Goal: Task Accomplishment & Management: Manage account settings

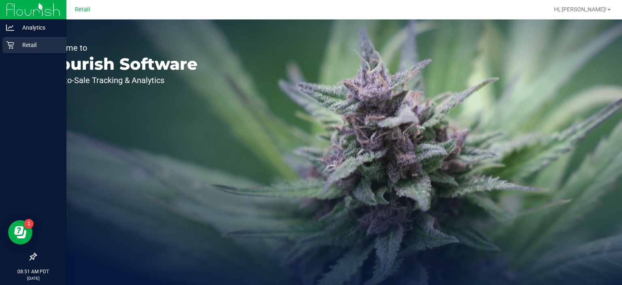
click at [4, 53] on div "Retail" at bounding box center [34, 45] width 64 height 16
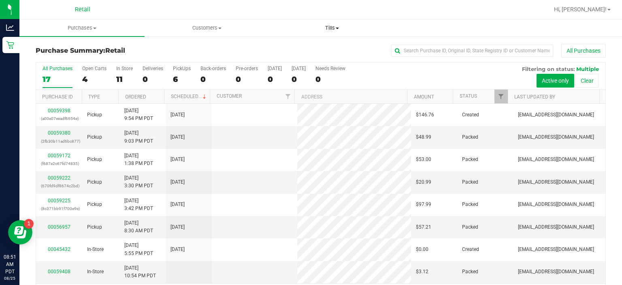
click at [339, 26] on span "Tills" at bounding box center [332, 27] width 124 height 7
click at [309, 47] on span "Manage tills" at bounding box center [296, 48] width 55 height 7
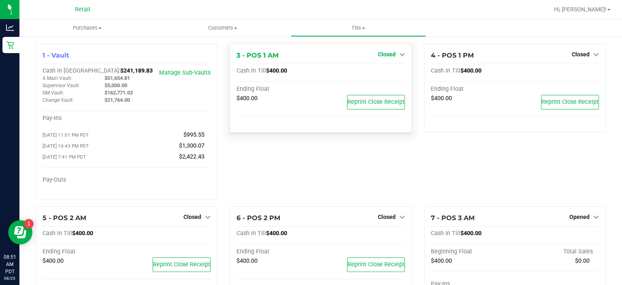
click at [399, 54] on icon at bounding box center [402, 54] width 6 height 6
click at [388, 74] on link "Open Till" at bounding box center [386, 71] width 21 height 6
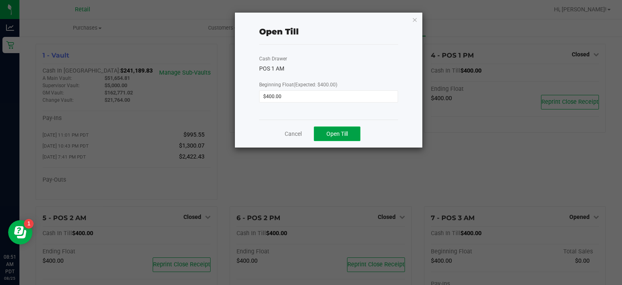
click at [337, 133] on span "Open Till" at bounding box center [336, 133] width 21 height 6
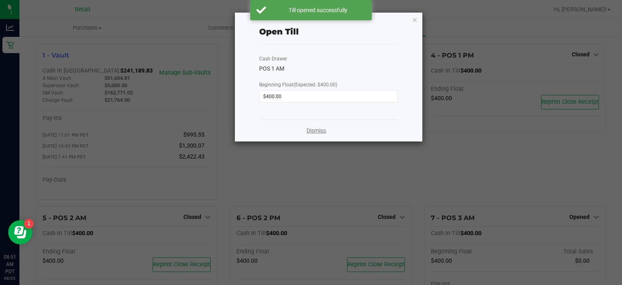
click at [318, 129] on link "Dismiss" at bounding box center [316, 130] width 19 height 9
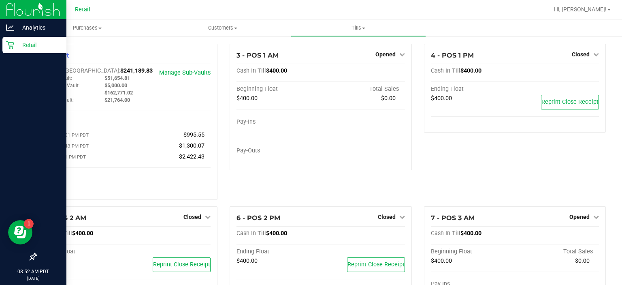
click at [3, 45] on div "Retail" at bounding box center [34, 45] width 64 height 16
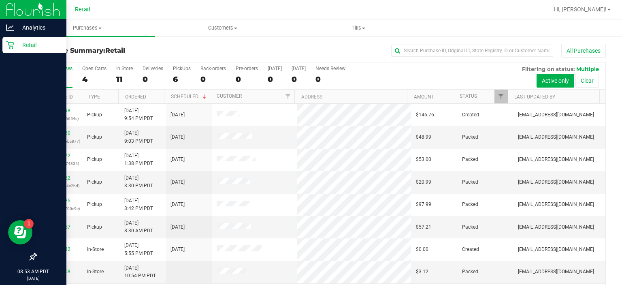
click at [6, 48] on icon at bounding box center [10, 45] width 8 height 8
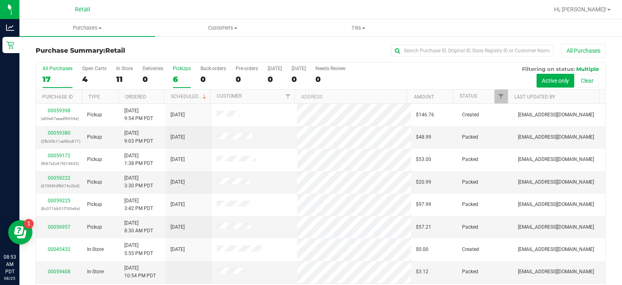
click at [183, 70] on div "PickUps" at bounding box center [182, 69] width 18 height 6
click at [0, 0] on input "PickUps 6" at bounding box center [0, 0] width 0 height 0
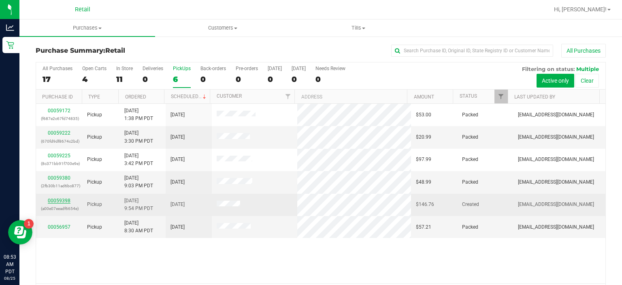
click at [58, 199] on link "00059398" at bounding box center [59, 201] width 23 height 6
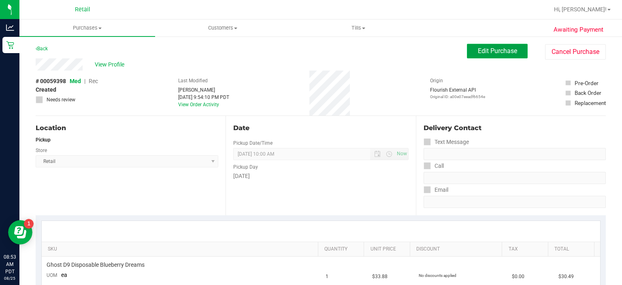
click at [482, 49] on span "Edit Purchase" at bounding box center [497, 51] width 39 height 8
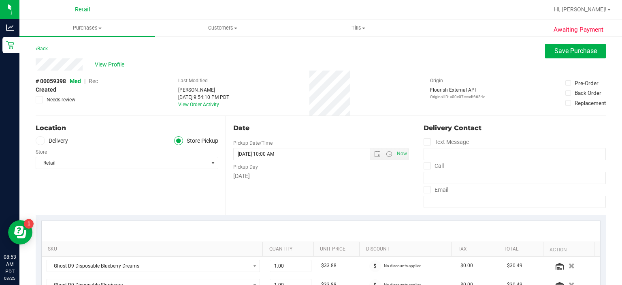
click at [90, 80] on span "Rec" at bounding box center [93, 81] width 9 height 6
click at [561, 51] on span "Save Purchase" at bounding box center [576, 51] width 43 height 8
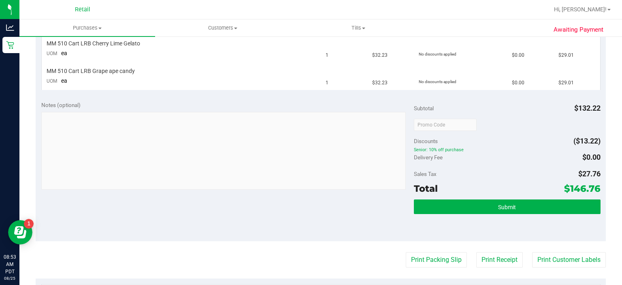
scroll to position [289, 0]
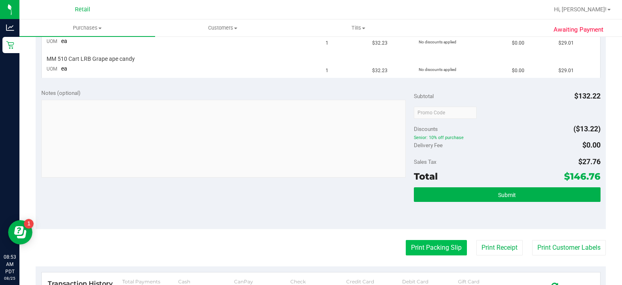
click at [429, 243] on button "Print Packing Slip" at bounding box center [436, 247] width 61 height 15
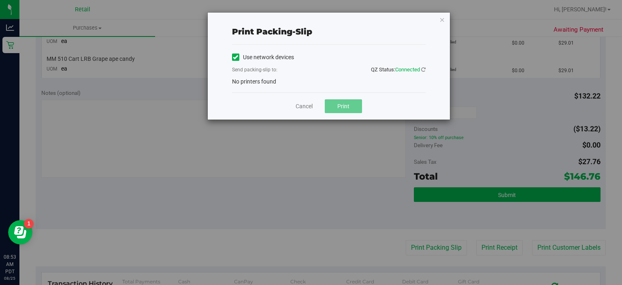
click at [234, 57] on icon at bounding box center [235, 57] width 5 height 0
click at [0, 0] on input "Use network devices" at bounding box center [0, 0] width 0 height 0
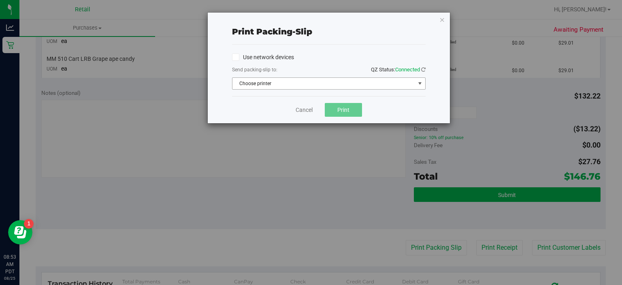
click at [418, 86] on span "select" at bounding box center [420, 83] width 6 height 6
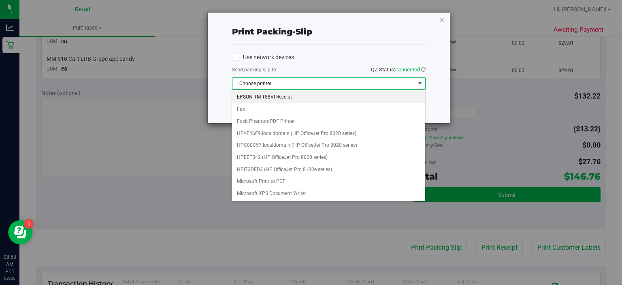
click at [277, 94] on li "EPSON TM-T88VI Receipt" at bounding box center [328, 97] width 193 height 12
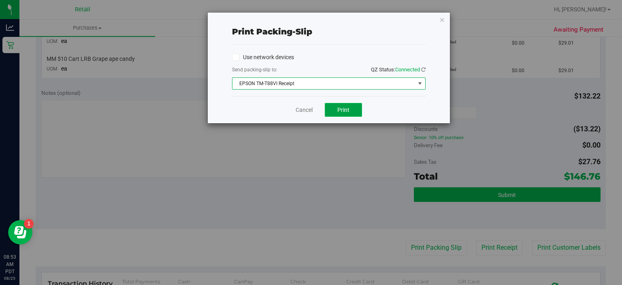
click at [344, 109] on span "Print" at bounding box center [343, 110] width 12 height 6
click at [301, 106] on link "Cancel" at bounding box center [304, 110] width 17 height 9
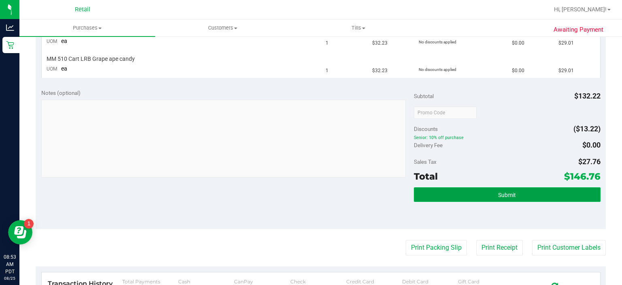
click at [508, 196] on span "Submit" at bounding box center [507, 195] width 18 height 6
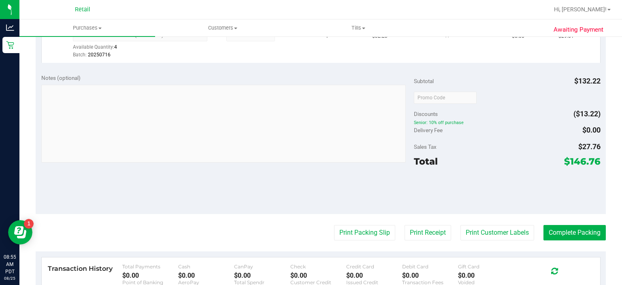
scroll to position [399, 0]
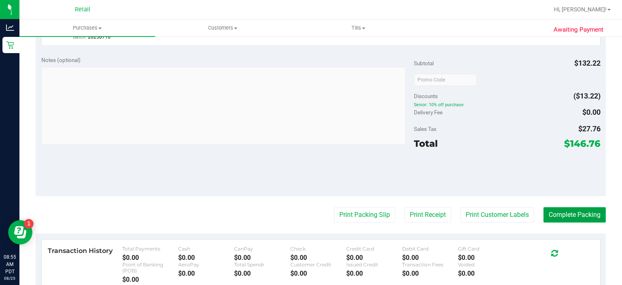
click at [572, 215] on button "Complete Packing" at bounding box center [575, 214] width 62 height 15
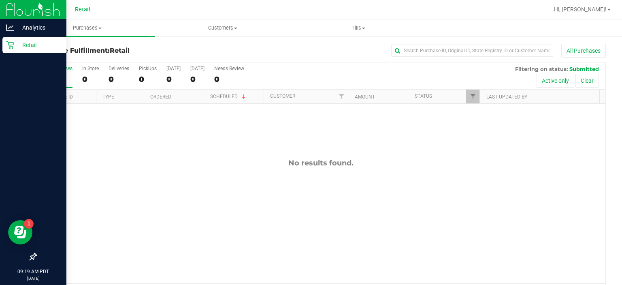
click at [3, 51] on div "Retail" at bounding box center [34, 45] width 64 height 16
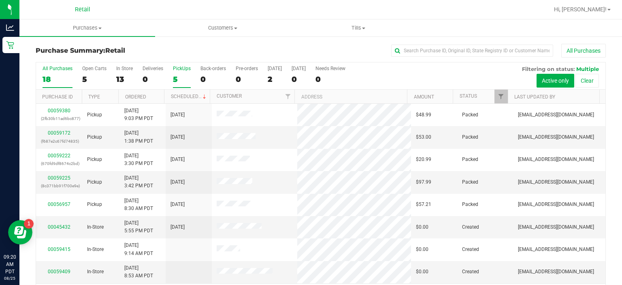
click at [186, 68] on div "PickUps" at bounding box center [182, 69] width 18 height 6
click at [0, 0] on input "PickUps 5" at bounding box center [0, 0] width 0 height 0
